Goal: Task Accomplishment & Management: Use online tool/utility

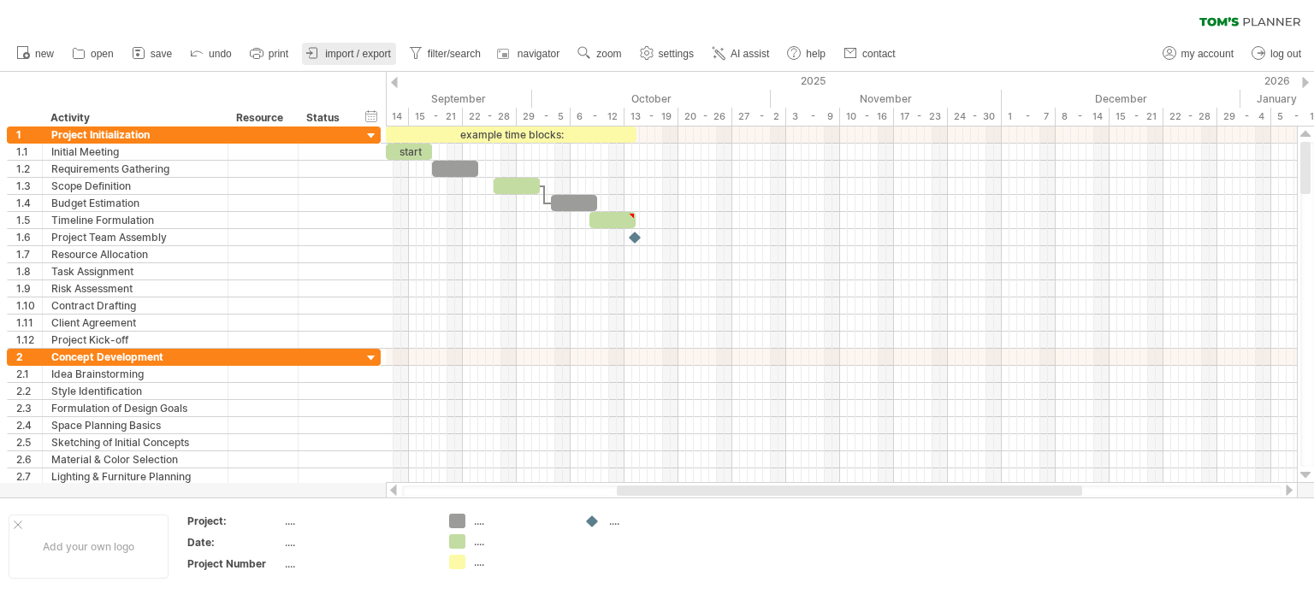
click at [363, 52] on span "import / export" at bounding box center [358, 54] width 66 height 12
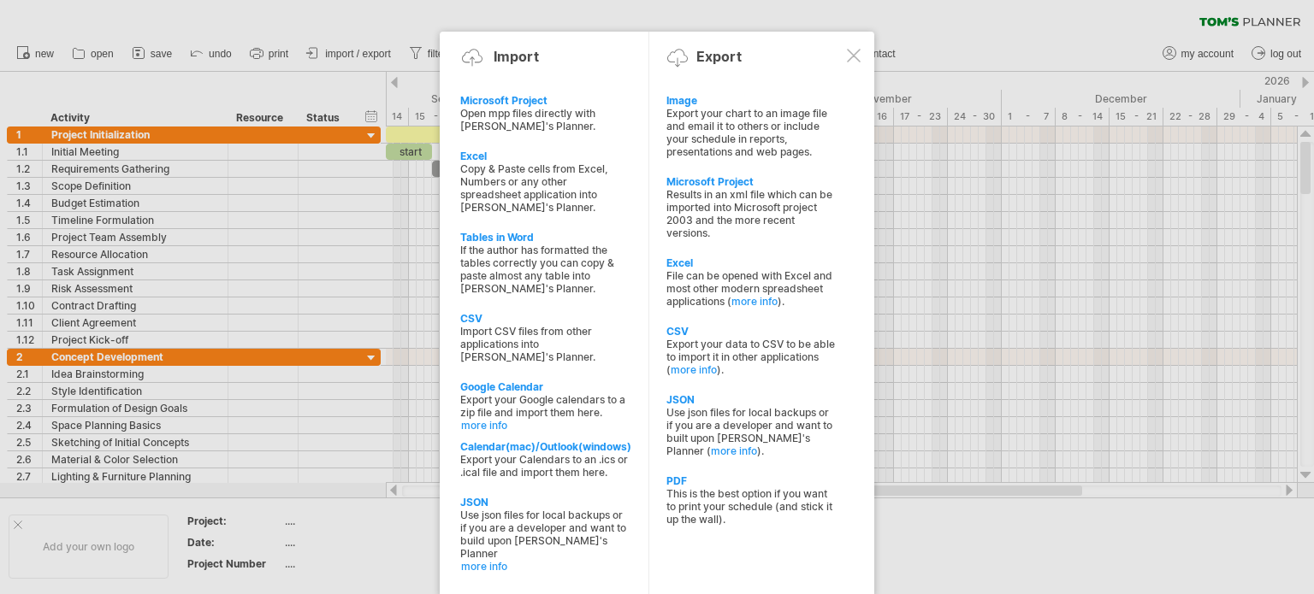
click at [554, 171] on div "Copy & Paste cells from Excel, Numbers or any other spreadsheet application int…" at bounding box center [544, 187] width 169 height 51
type textarea "**********"
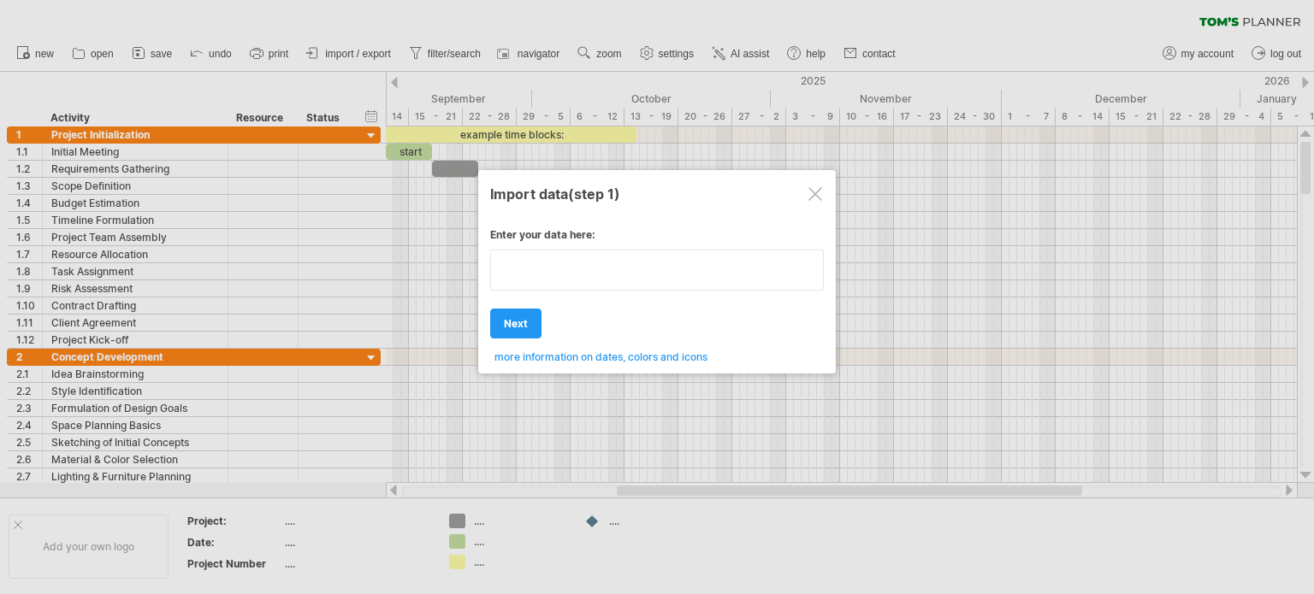
click at [582, 292] on div "Enter your data here: Your data: Weekend days ' mon tue Hide weekend days" at bounding box center [657, 290] width 334 height 148
type textarea "*"
click at [514, 317] on span "next" at bounding box center [516, 323] width 24 height 13
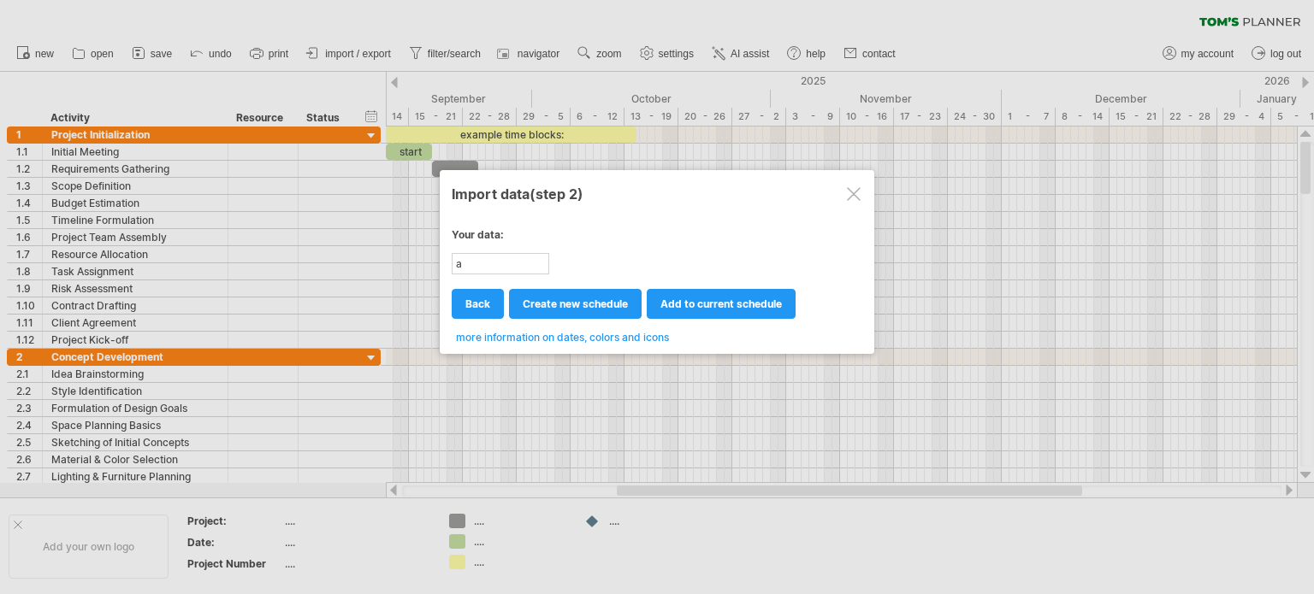
click at [737, 305] on span "add to current schedule" at bounding box center [720, 304] width 121 height 13
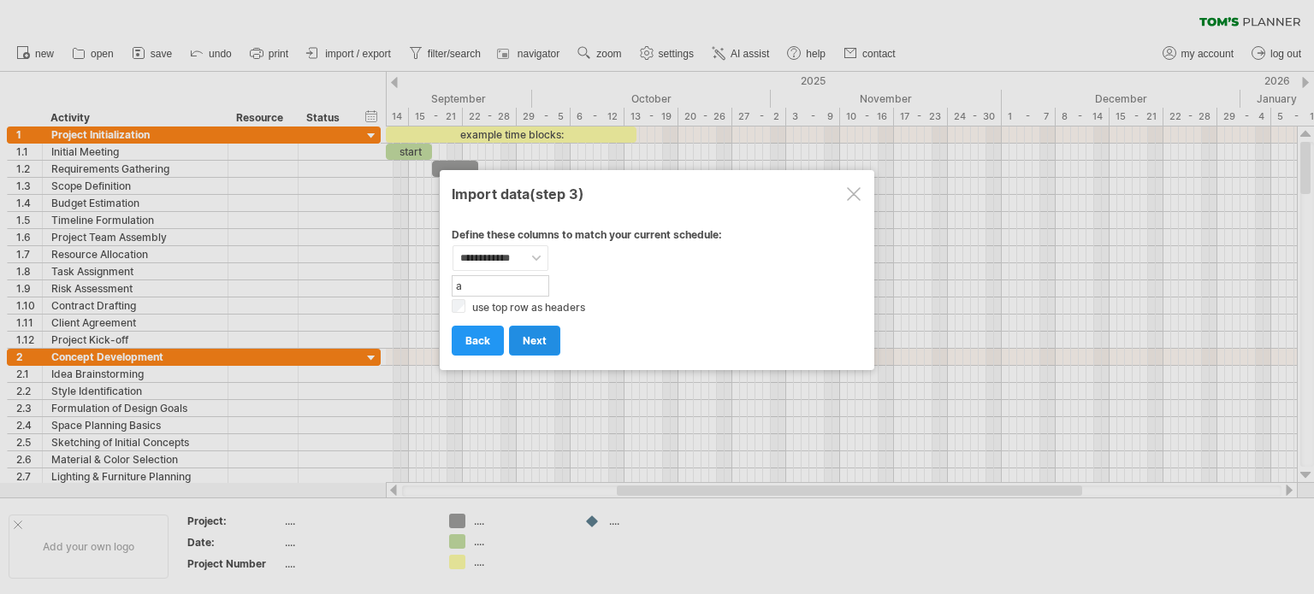
click at [523, 338] on span "next" at bounding box center [535, 340] width 24 height 13
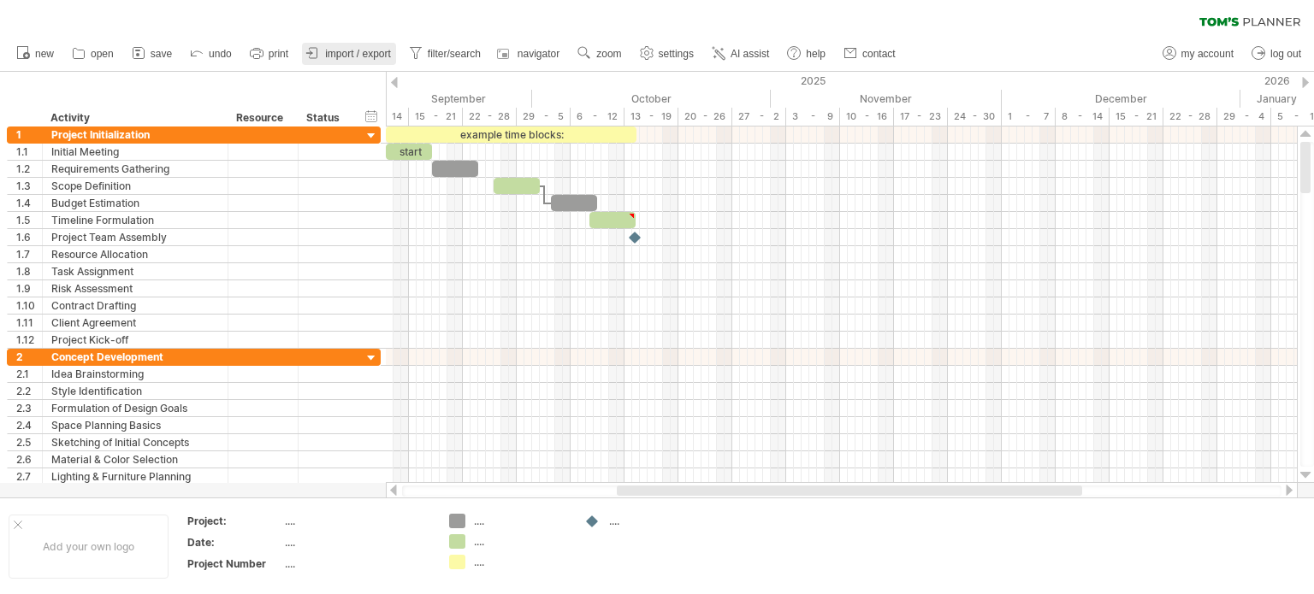
click at [364, 56] on span "import / export" at bounding box center [358, 54] width 66 height 12
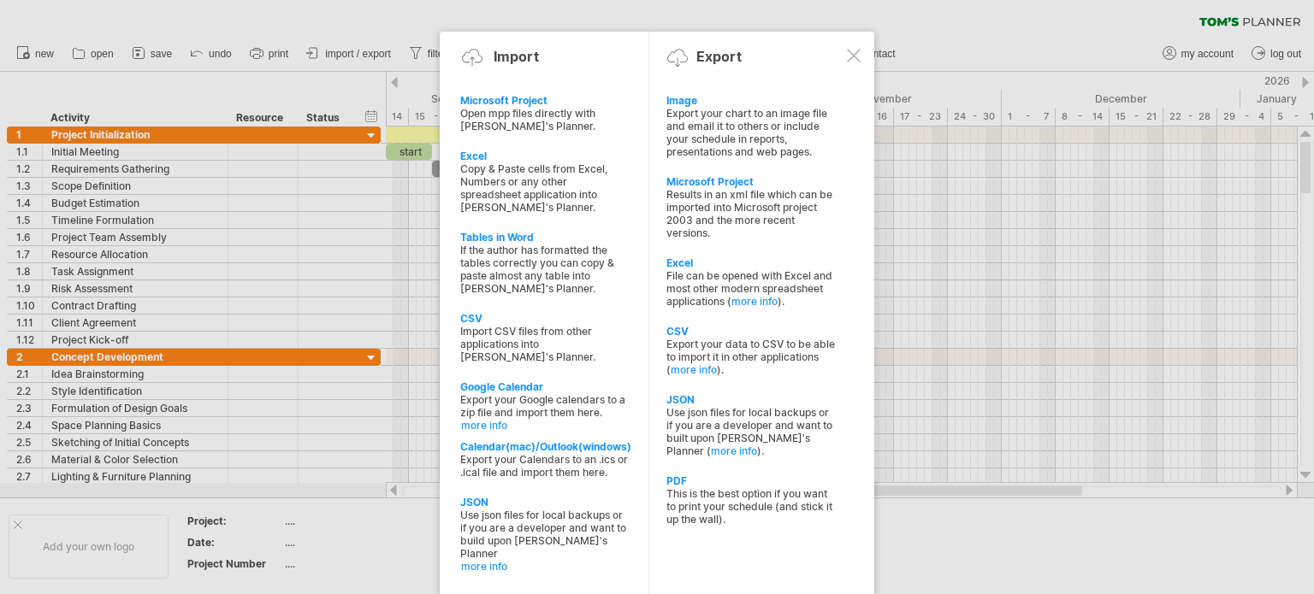
click at [1119, 280] on div at bounding box center [657, 297] width 1314 height 594
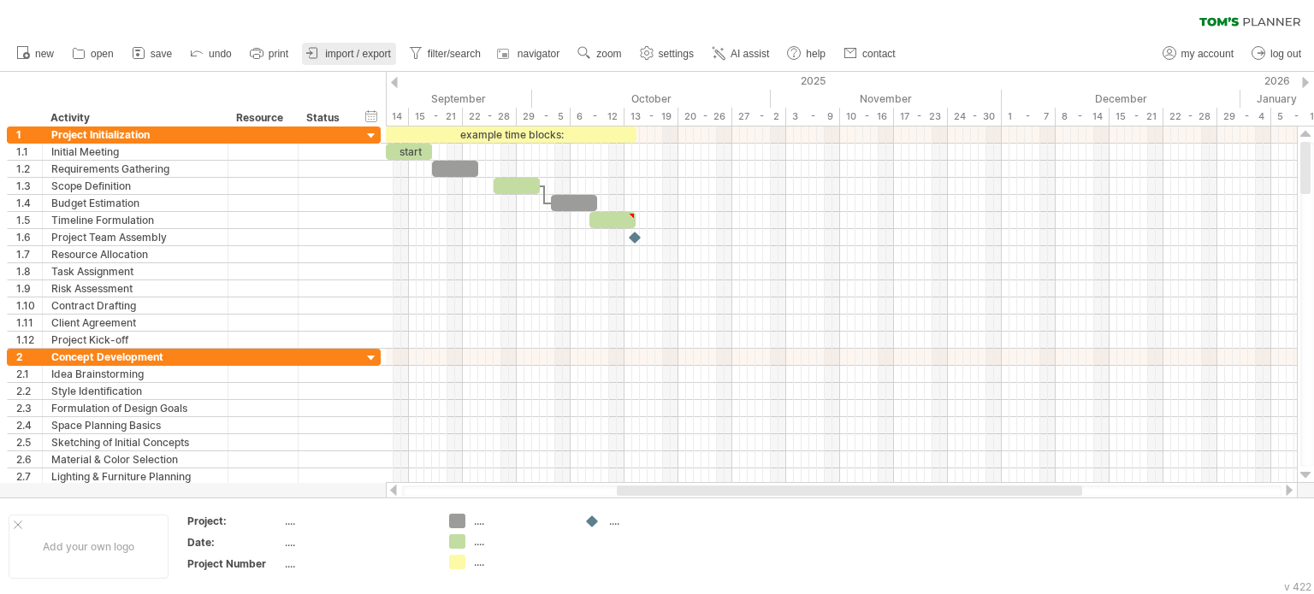
click at [339, 55] on span "import / export" at bounding box center [358, 54] width 66 height 12
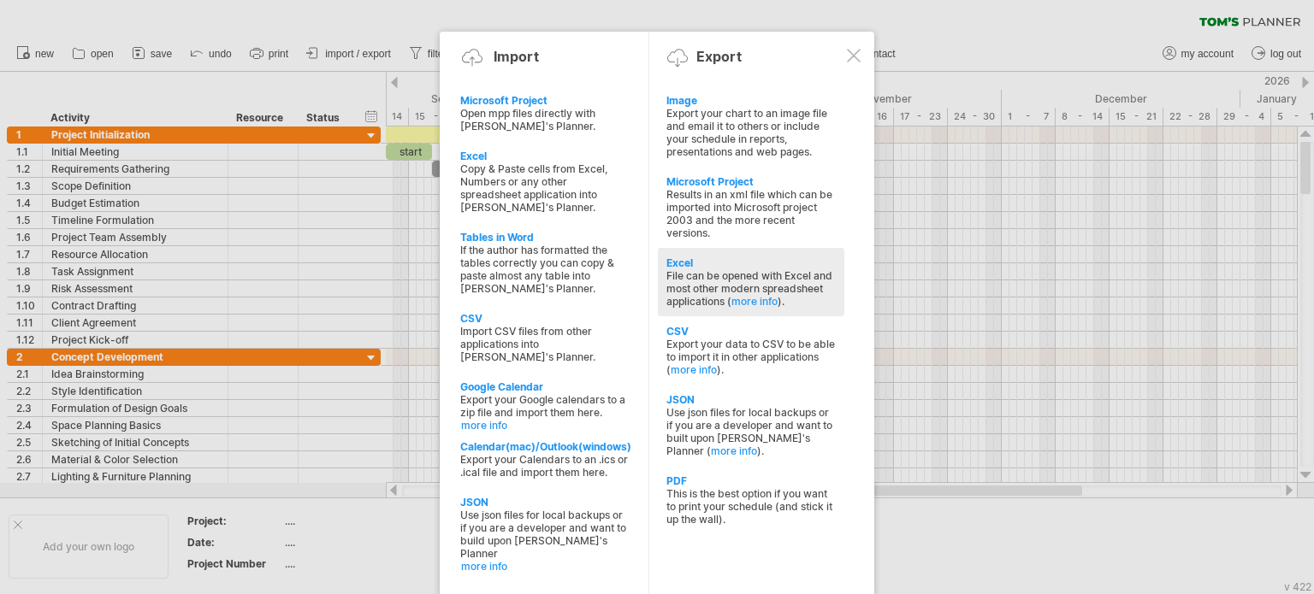
click at [709, 279] on div "File can be opened with Excel and most other modern spreadsheet applications ( …" at bounding box center [750, 288] width 169 height 38
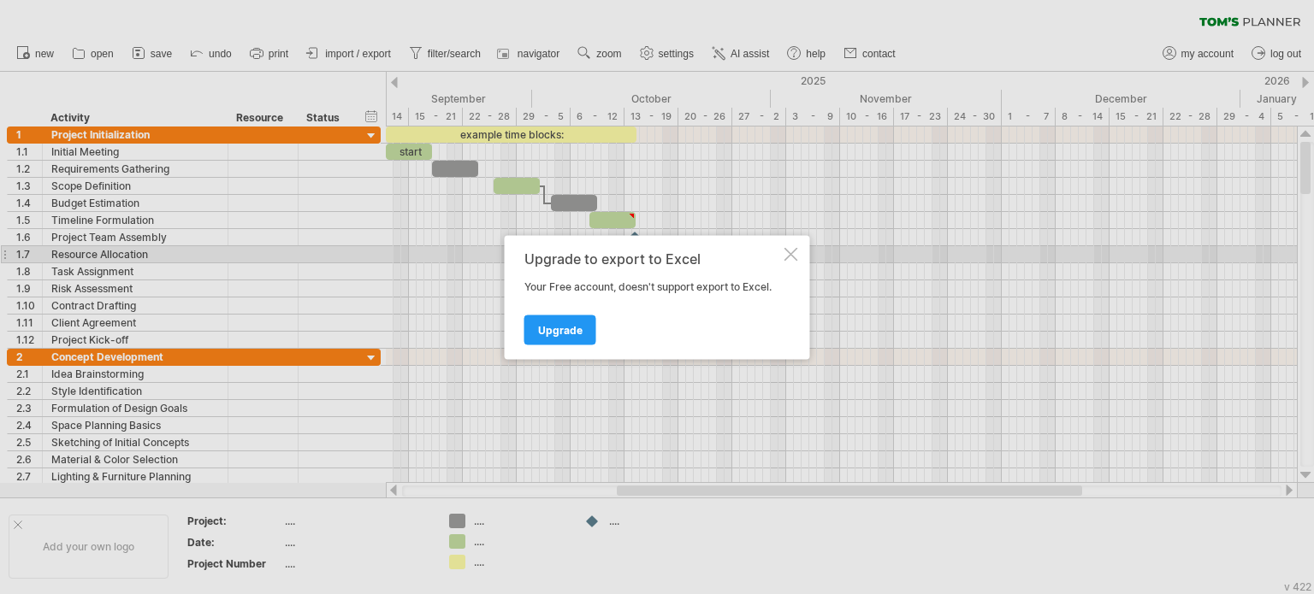
click at [788, 249] on div at bounding box center [791, 254] width 14 height 14
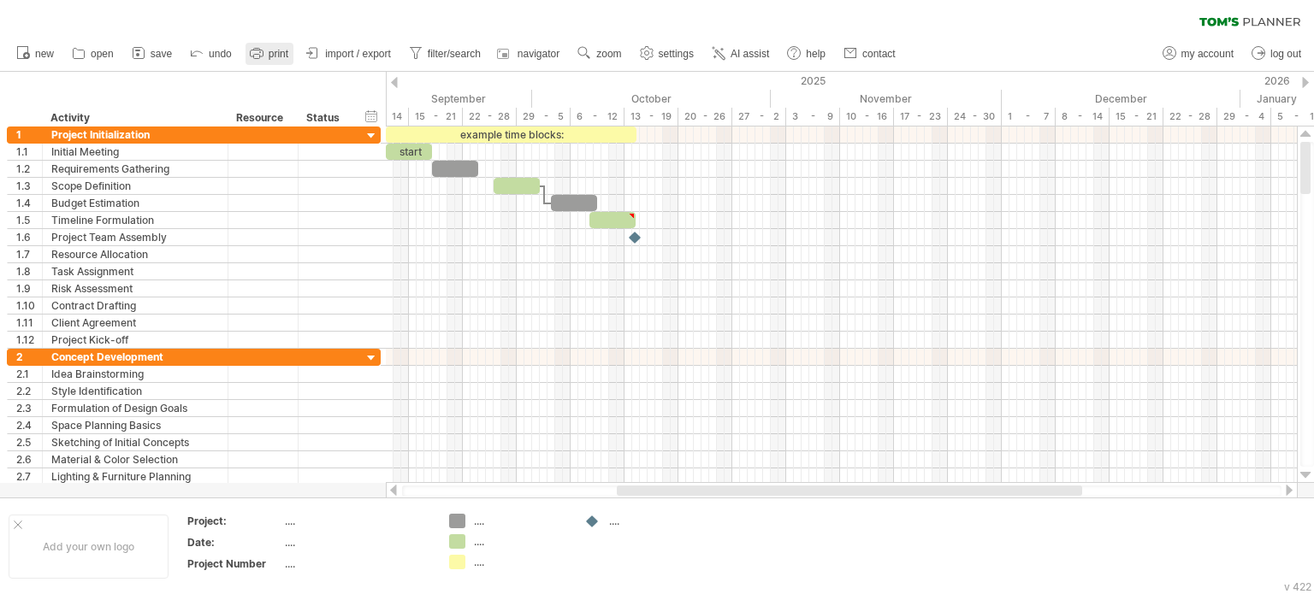
click at [253, 60] on icon at bounding box center [256, 52] width 17 height 17
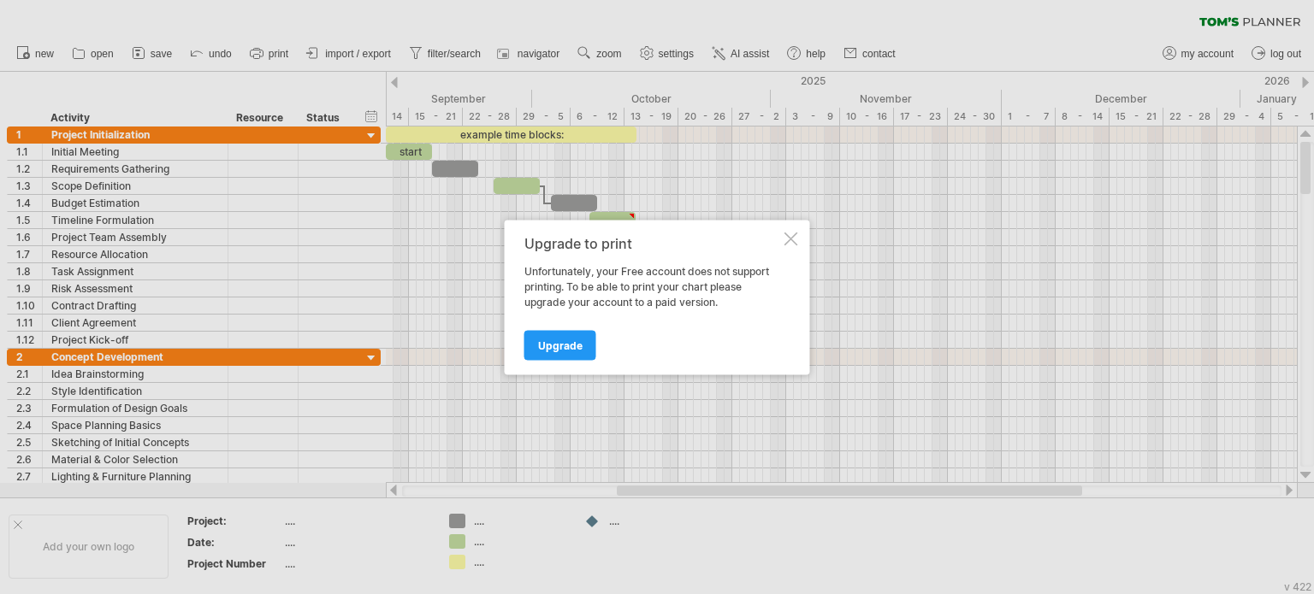
click at [552, 349] on link "Upgrade" at bounding box center [560, 345] width 72 height 30
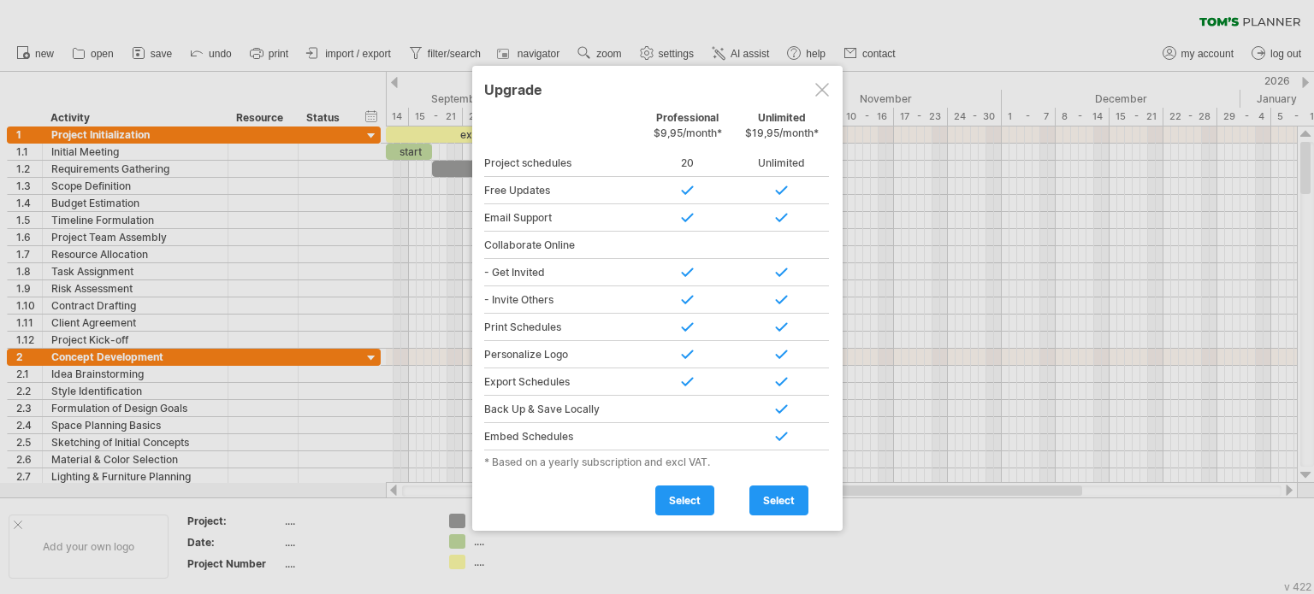
drag, startPoint x: 814, startPoint y: 90, endPoint x: 829, endPoint y: 68, distance: 26.6
click at [816, 89] on div at bounding box center [822, 90] width 14 height 14
